Goal: Task Accomplishment & Management: Use online tool/utility

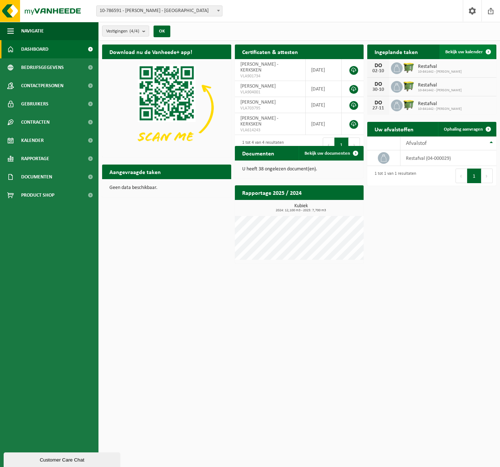
click at [456, 51] on span "Bekijk uw kalender" at bounding box center [465, 52] width 38 height 5
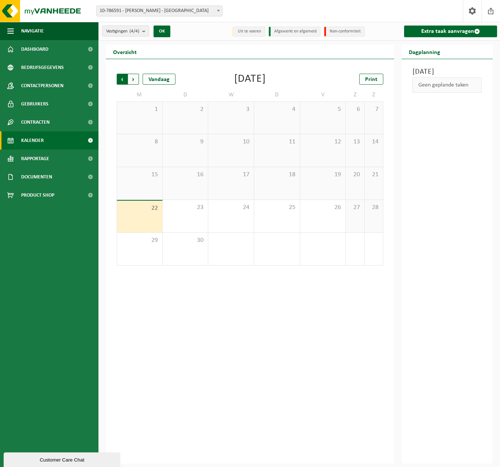
click at [134, 81] on span "Volgende" at bounding box center [133, 79] width 11 height 11
click at [122, 78] on span "Vorige" at bounding box center [122, 79] width 11 height 11
click at [136, 79] on span "Volgende" at bounding box center [133, 79] width 11 height 11
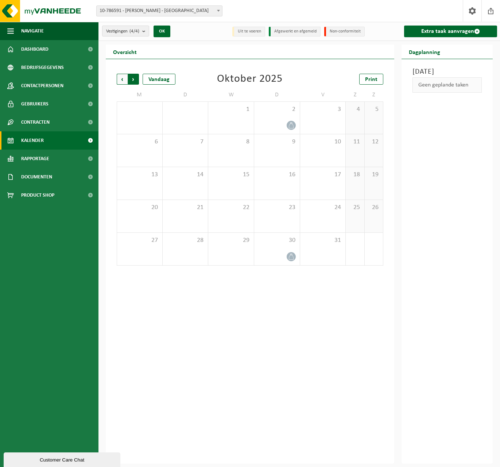
click at [120, 80] on span "Vorige" at bounding box center [122, 79] width 11 height 11
click at [132, 79] on span "Volgende" at bounding box center [133, 79] width 11 height 11
click at [436, 93] on div "Geen geplande taken" at bounding box center [447, 84] width 69 height 15
click at [125, 78] on span "Vorige" at bounding box center [122, 79] width 11 height 11
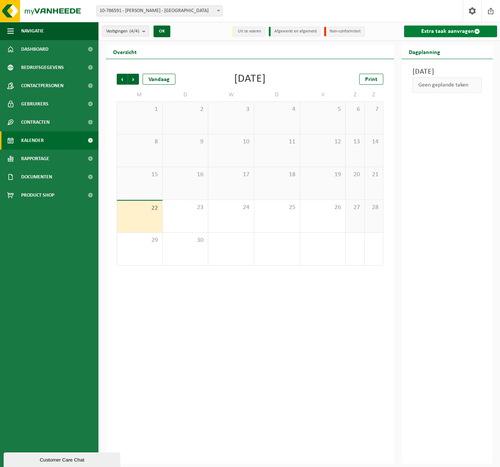
click at [425, 28] on link "Extra taak aanvragen" at bounding box center [450, 32] width 93 height 12
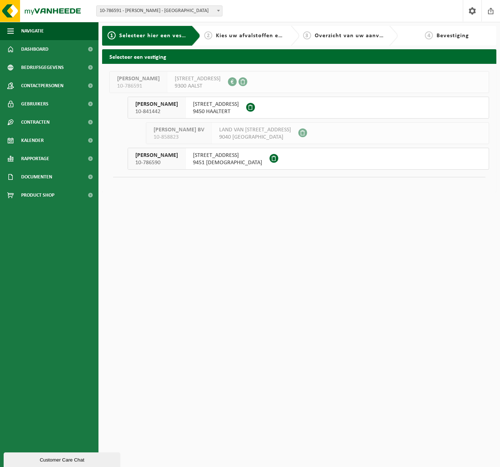
click at [282, 110] on button "[PERSON_NAME] 10-841442 [STREET_ADDRESS]" at bounding box center [309, 108] width 362 height 22
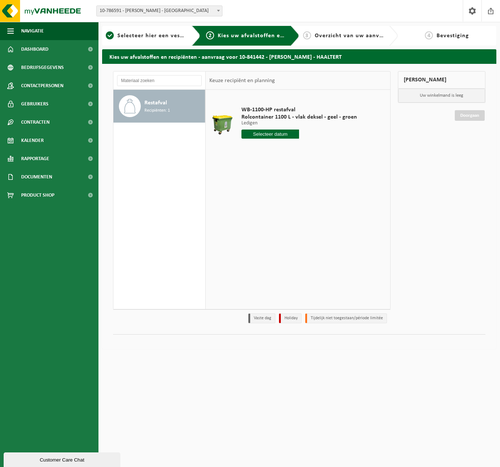
click at [282, 132] on input "text" at bounding box center [271, 134] width 58 height 9
